Goal: Check status: Check status

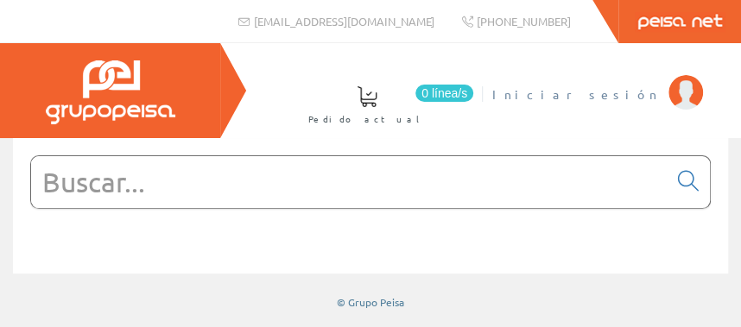
click at [628, 91] on span "Iniciar sesión" at bounding box center [575, 93] width 167 height 17
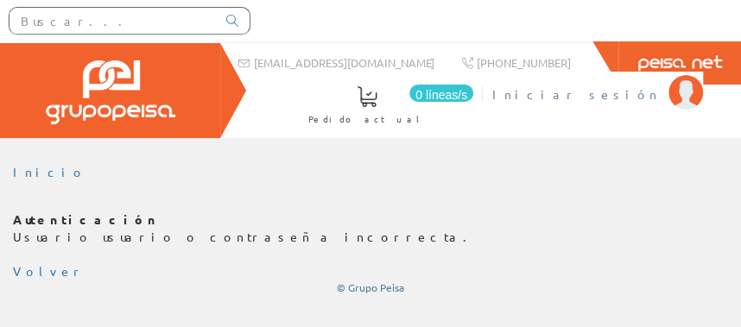
click at [629, 93] on font "Iniciar sesión" at bounding box center [575, 94] width 167 height 16
click at [634, 89] on font "Iniciar sesión" at bounding box center [575, 94] width 167 height 16
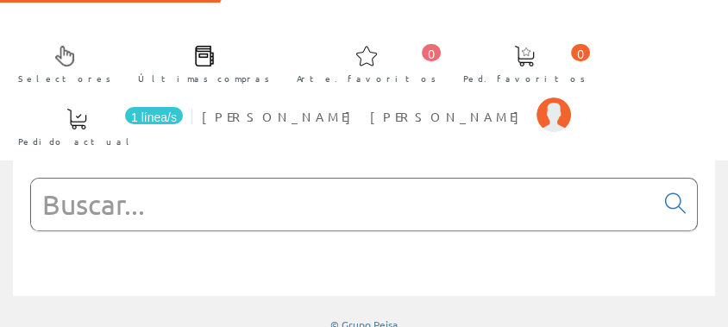
scroll to position [154, 0]
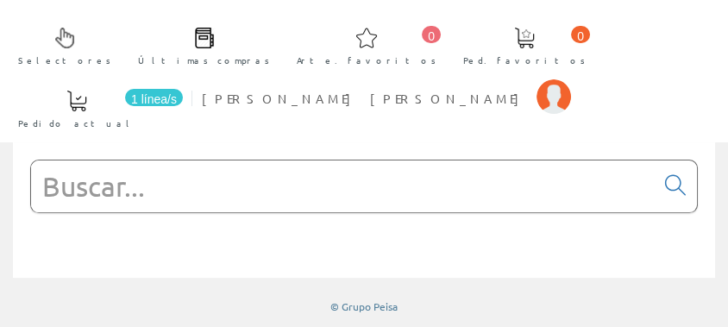
click at [194, 35] on span at bounding box center [204, 38] width 21 height 21
click at [202, 98] on font "[PERSON_NAME] [PERSON_NAME]" at bounding box center [365, 99] width 326 height 16
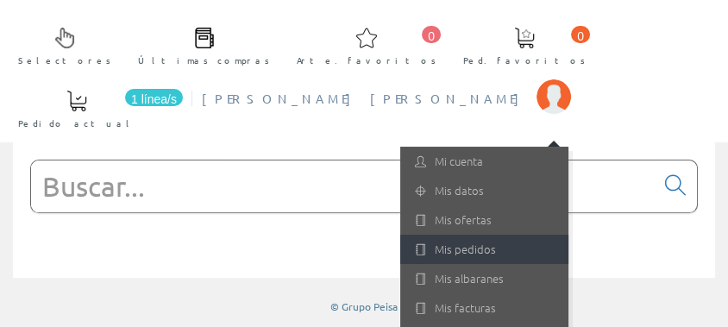
click at [435, 246] on font "Mis pedidos" at bounding box center [465, 249] width 61 height 16
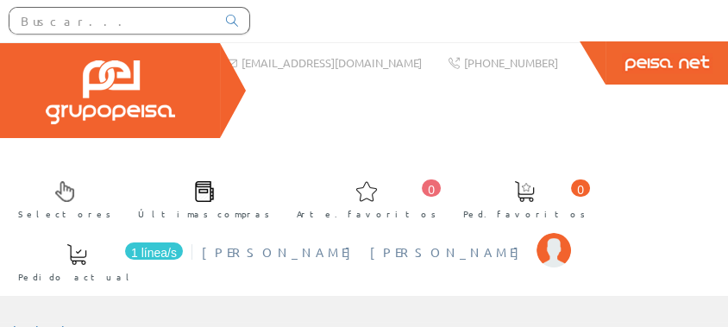
click at [202, 249] on font "FRANCISCO FLORES HERNÁNDEZ SL" at bounding box center [365, 252] width 326 height 16
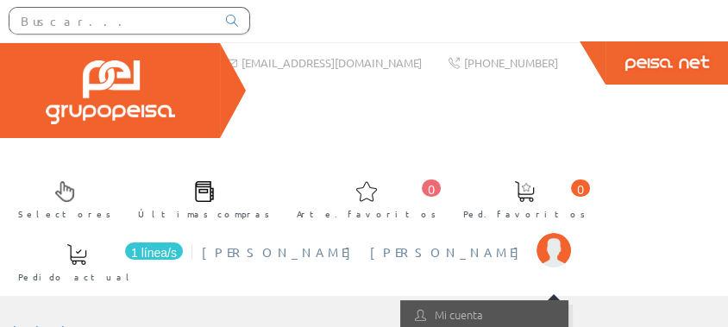
scroll to position [182, 0]
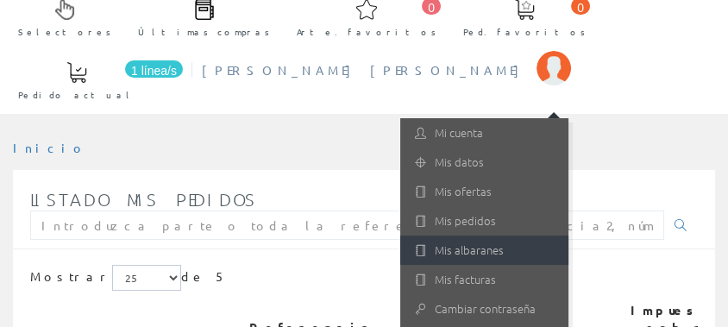
click at [435, 250] on font "Mis albaranes" at bounding box center [469, 250] width 69 height 16
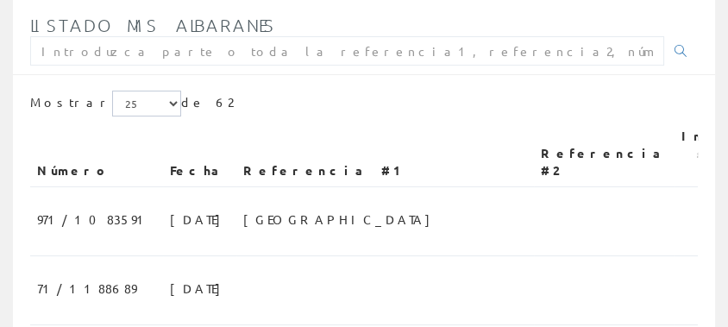
scroll to position [366, 0]
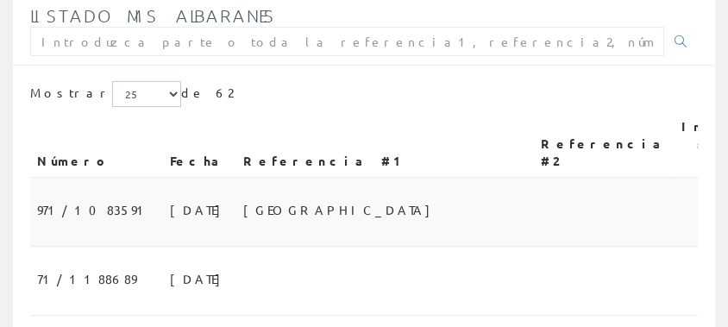
click at [243, 202] on font "PLAZA LOS ALCAZARES" at bounding box center [341, 210] width 196 height 16
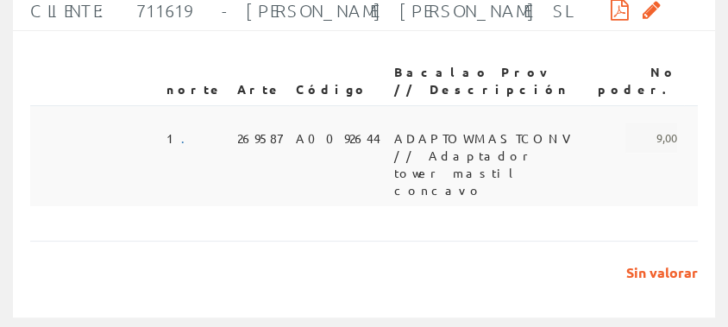
scroll to position [231, 0]
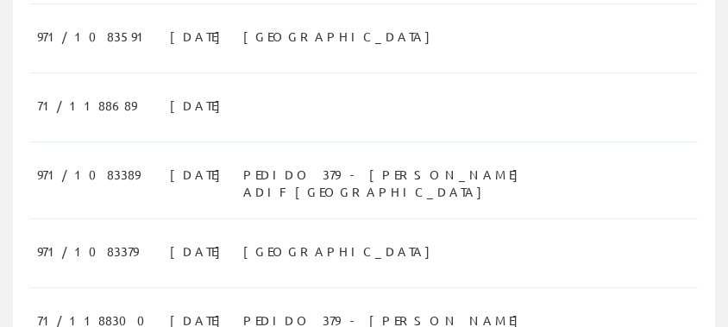
scroll to position [549, 0]
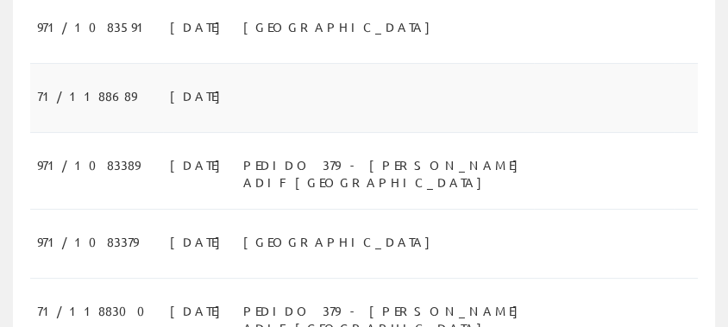
click at [170, 88] on font "[DATE]" at bounding box center [200, 96] width 60 height 16
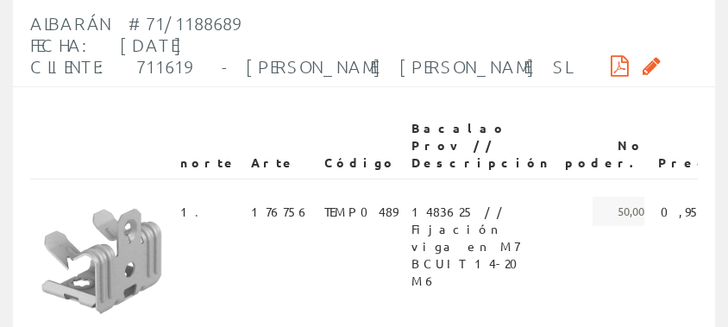
scroll to position [366, 0]
